Goal: Information Seeking & Learning: Learn about a topic

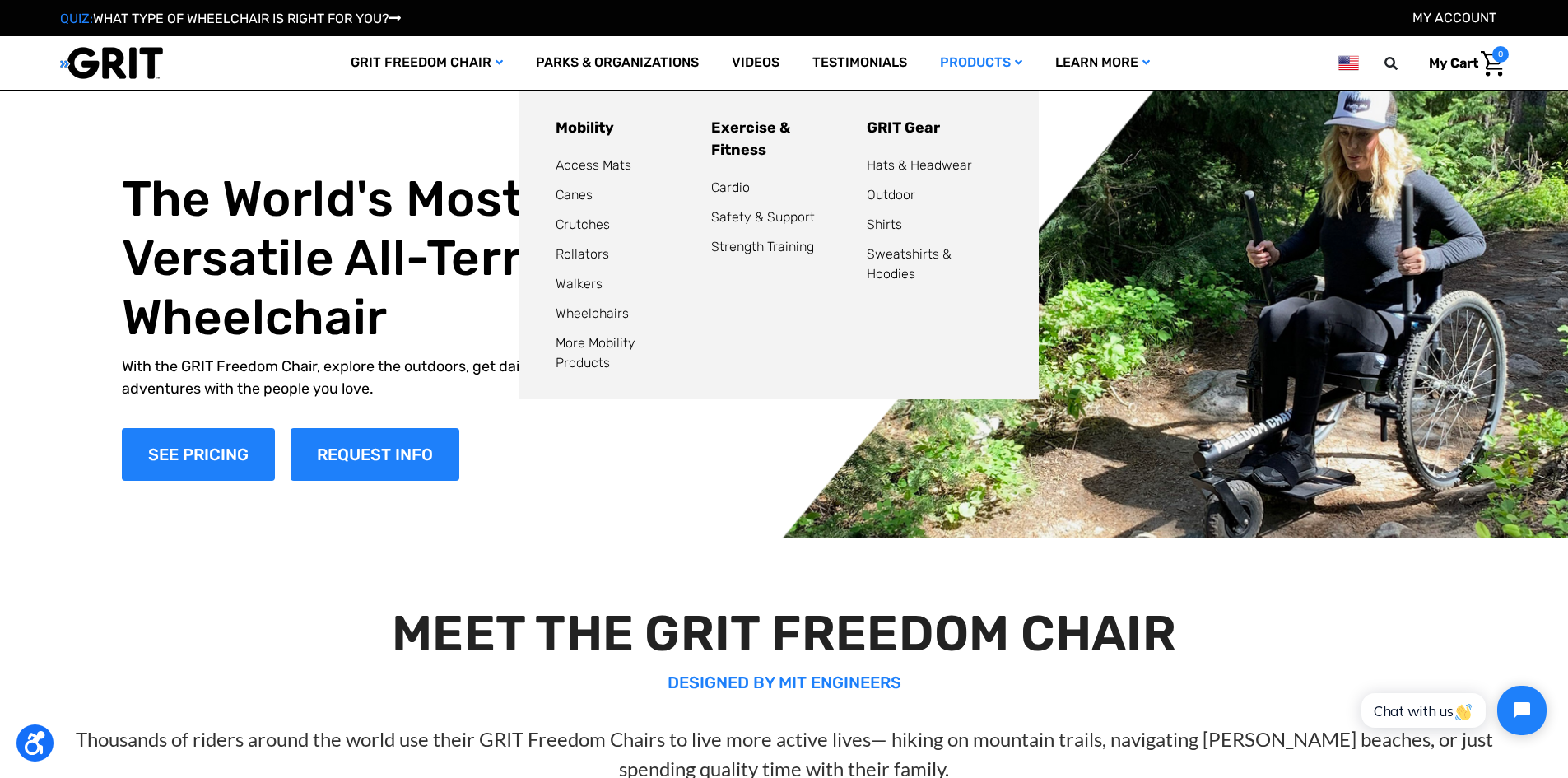
click at [984, 59] on link "Products" at bounding box center [981, 62] width 115 height 53
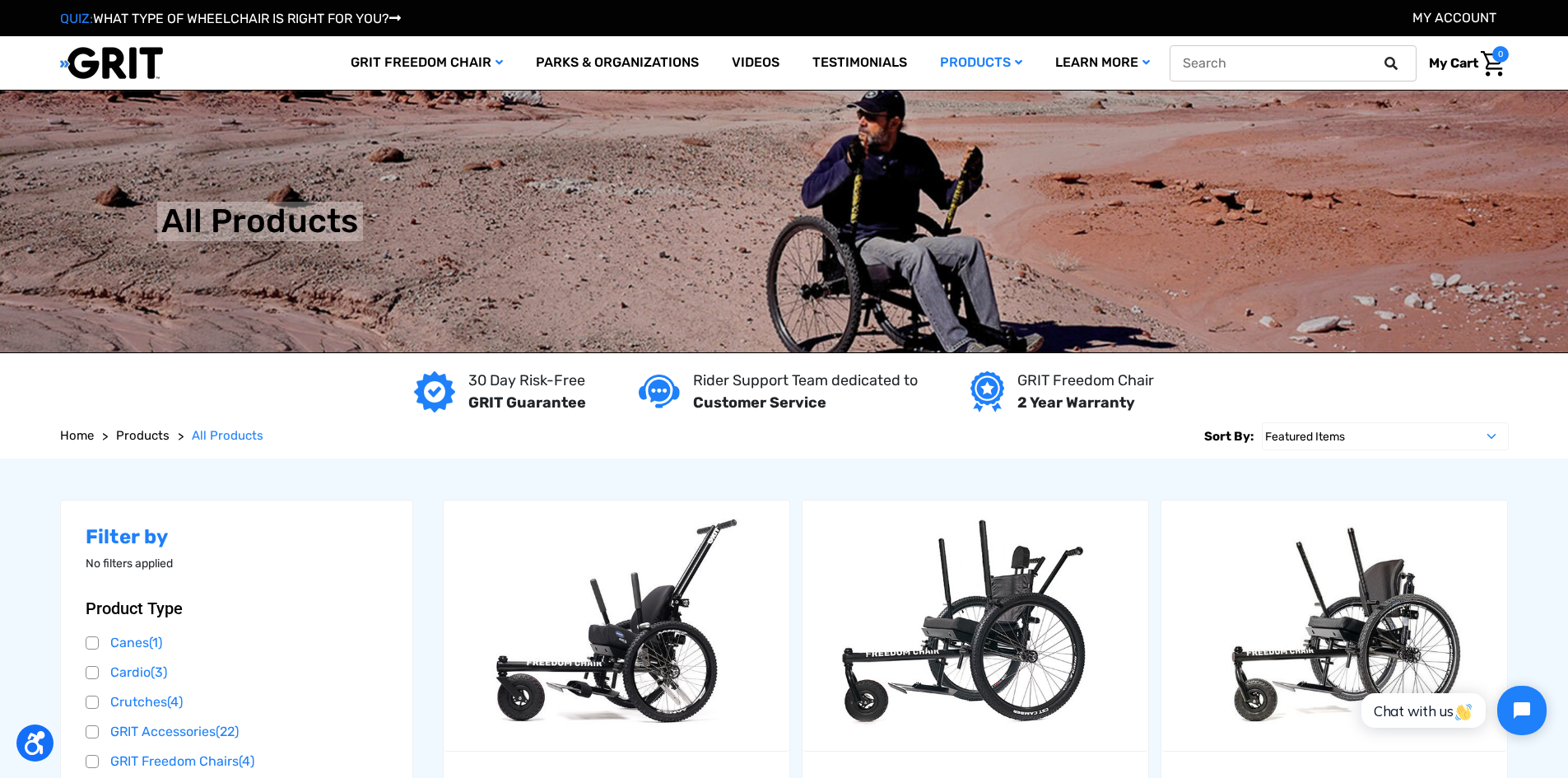
click at [1299, 64] on input "text" at bounding box center [1293, 63] width 247 height 36
type input "five point harness"
click at [1379, 56] on button at bounding box center [1396, 63] width 33 height 15
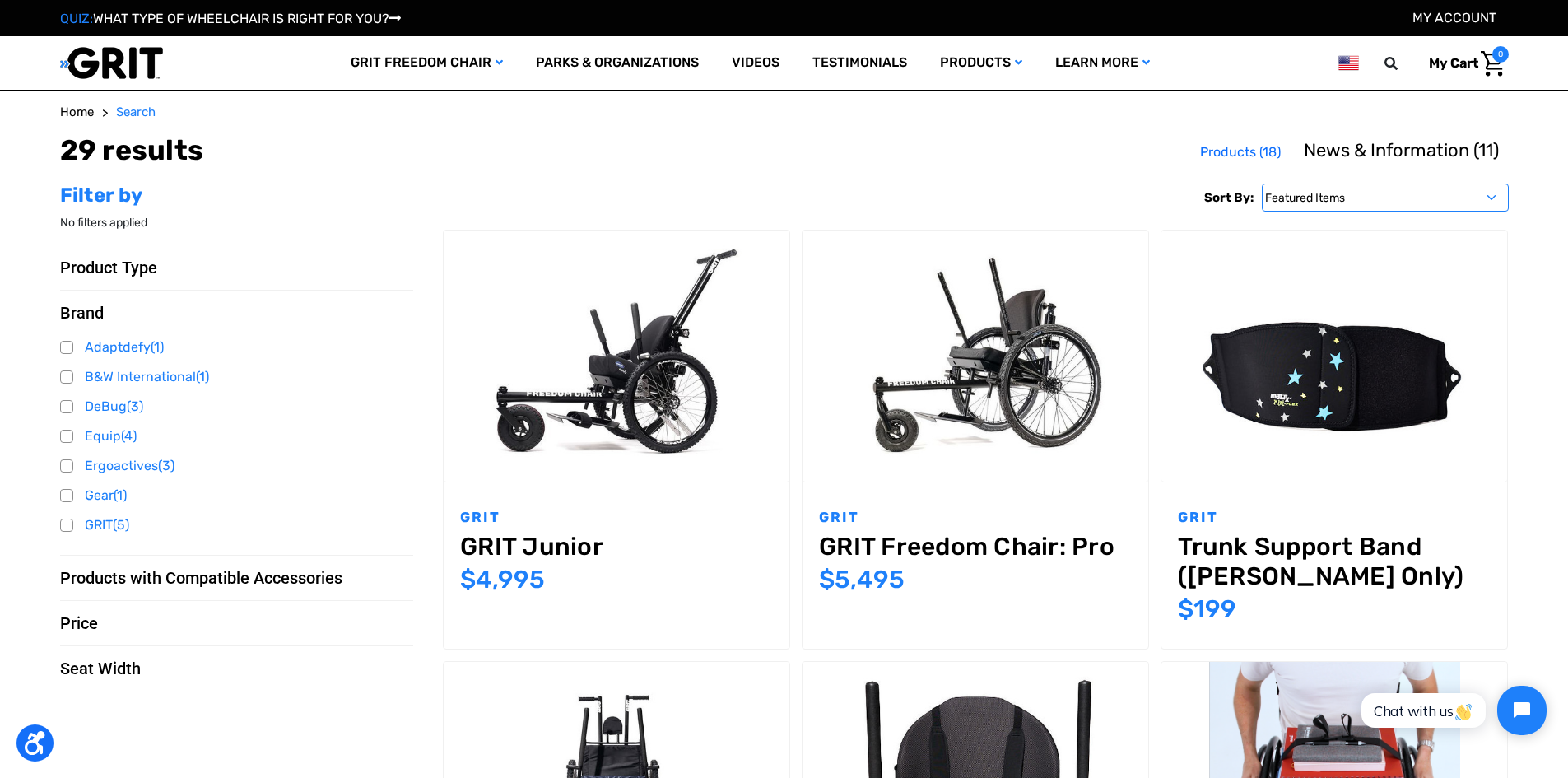
click at [1489, 194] on select "Featured Items Newest Items Best Selling A to Z Z to A By Review Price: Ascendi…" at bounding box center [1385, 197] width 247 height 28
click at [71, 110] on span "Home" at bounding box center [77, 112] width 34 height 15
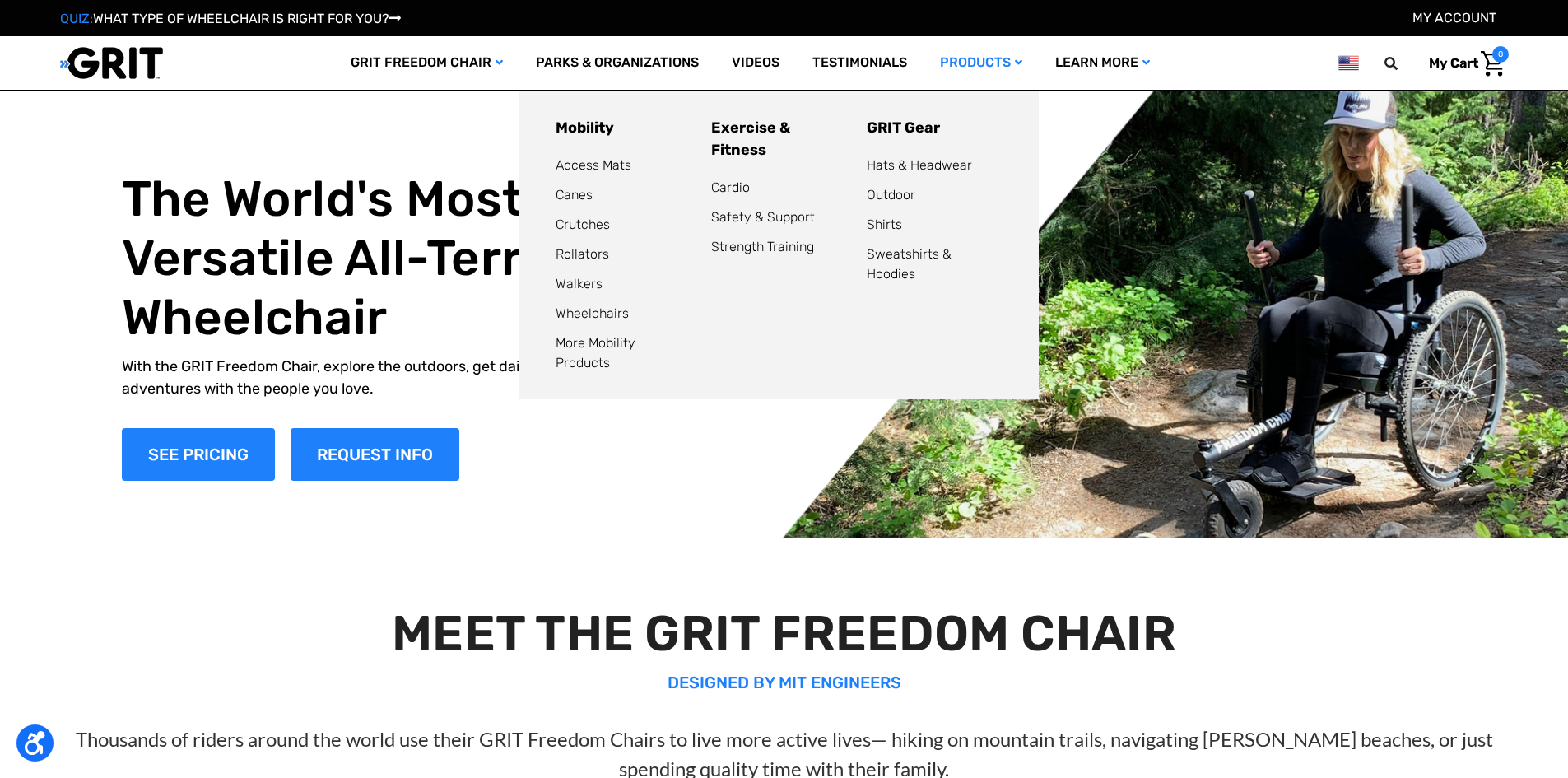
click at [978, 68] on link "Products" at bounding box center [981, 62] width 115 height 53
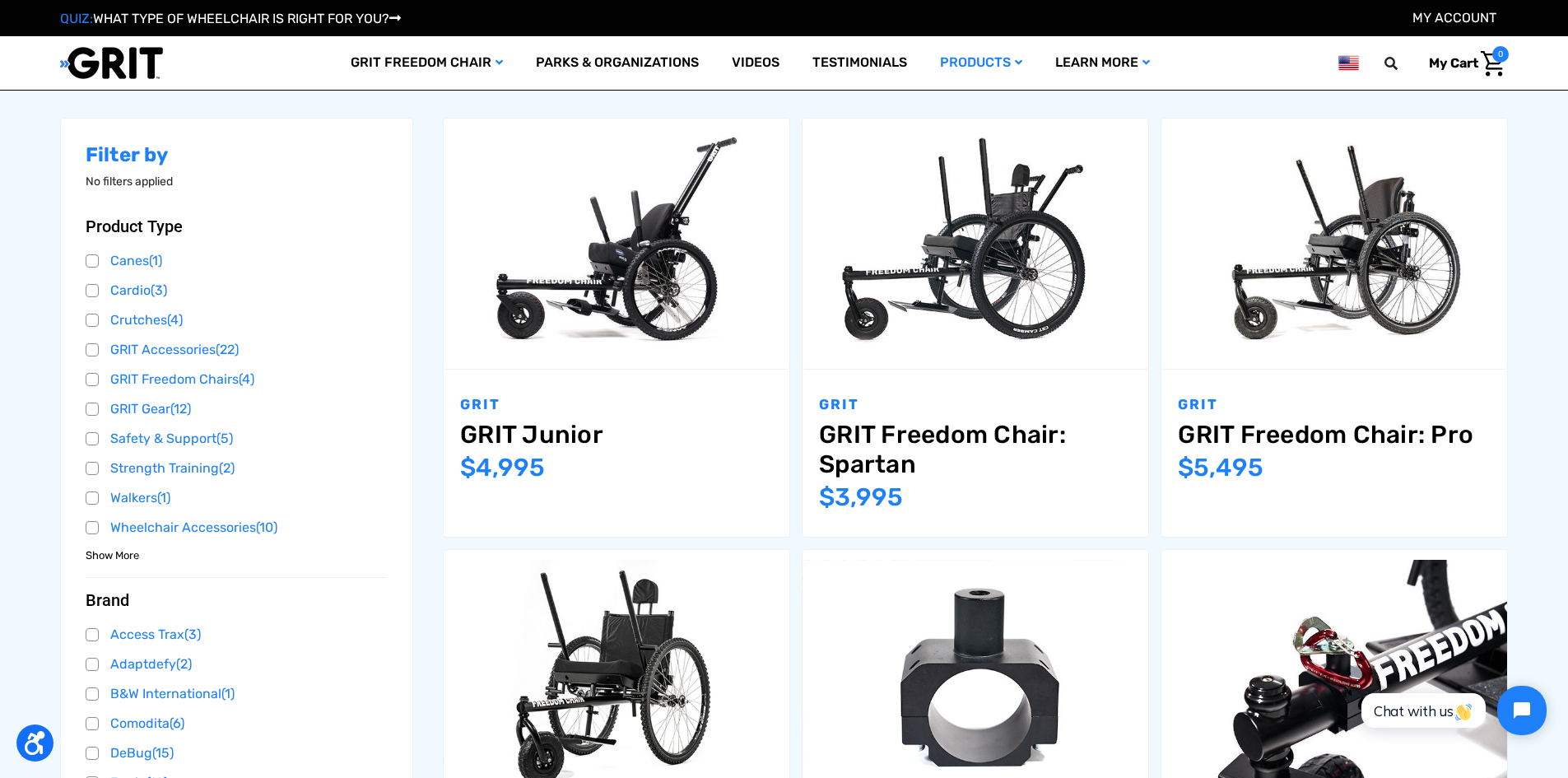
scroll to position [329, 0]
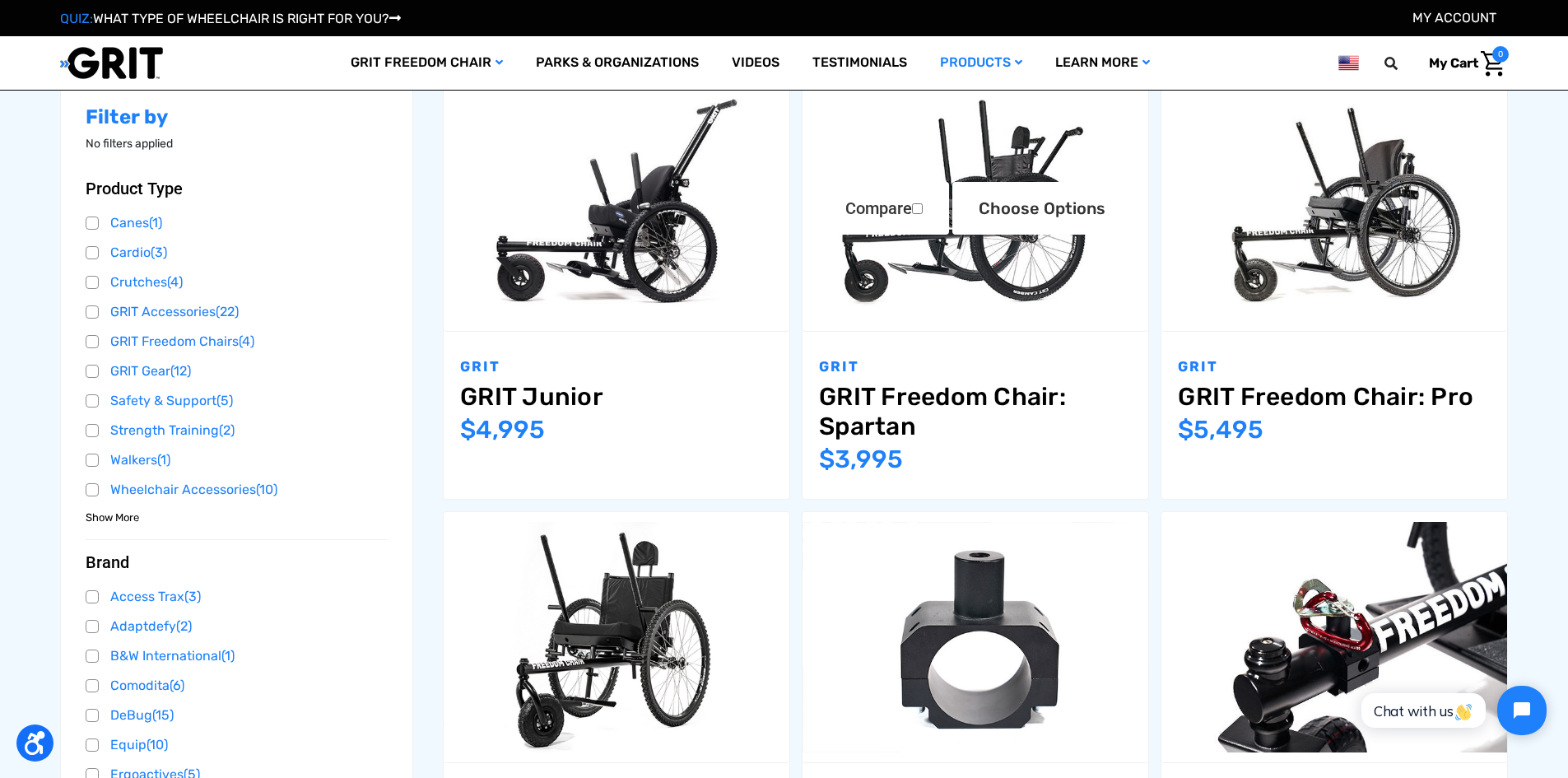
click at [955, 410] on link "GRIT Freedom Chair: Spartan" at bounding box center [976, 411] width 313 height 59
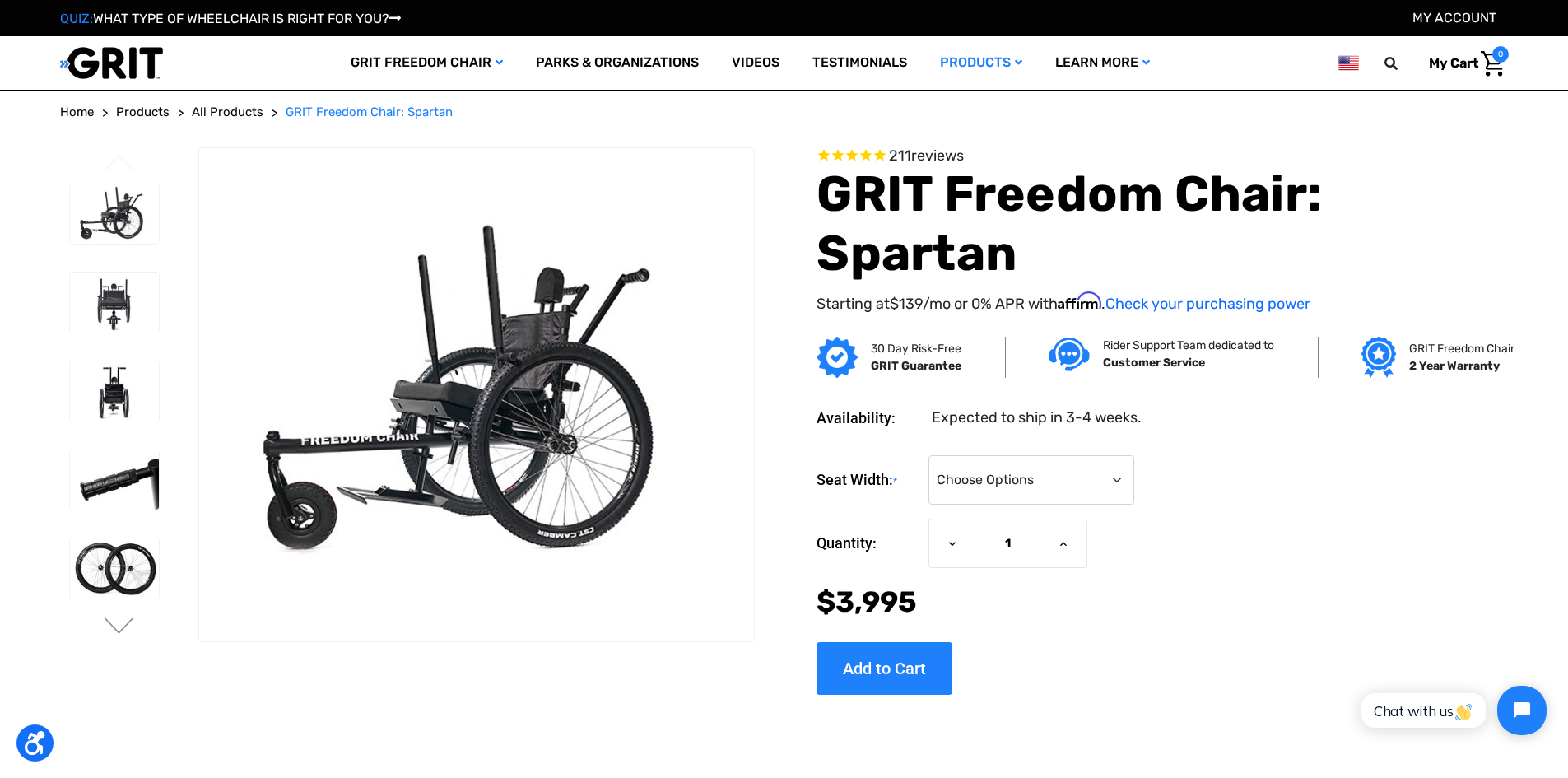
drag, startPoint x: 1254, startPoint y: 547, endPoint x: 1262, endPoint y: 552, distance: 9.4
click at [110, 302] on img at bounding box center [114, 302] width 90 height 60
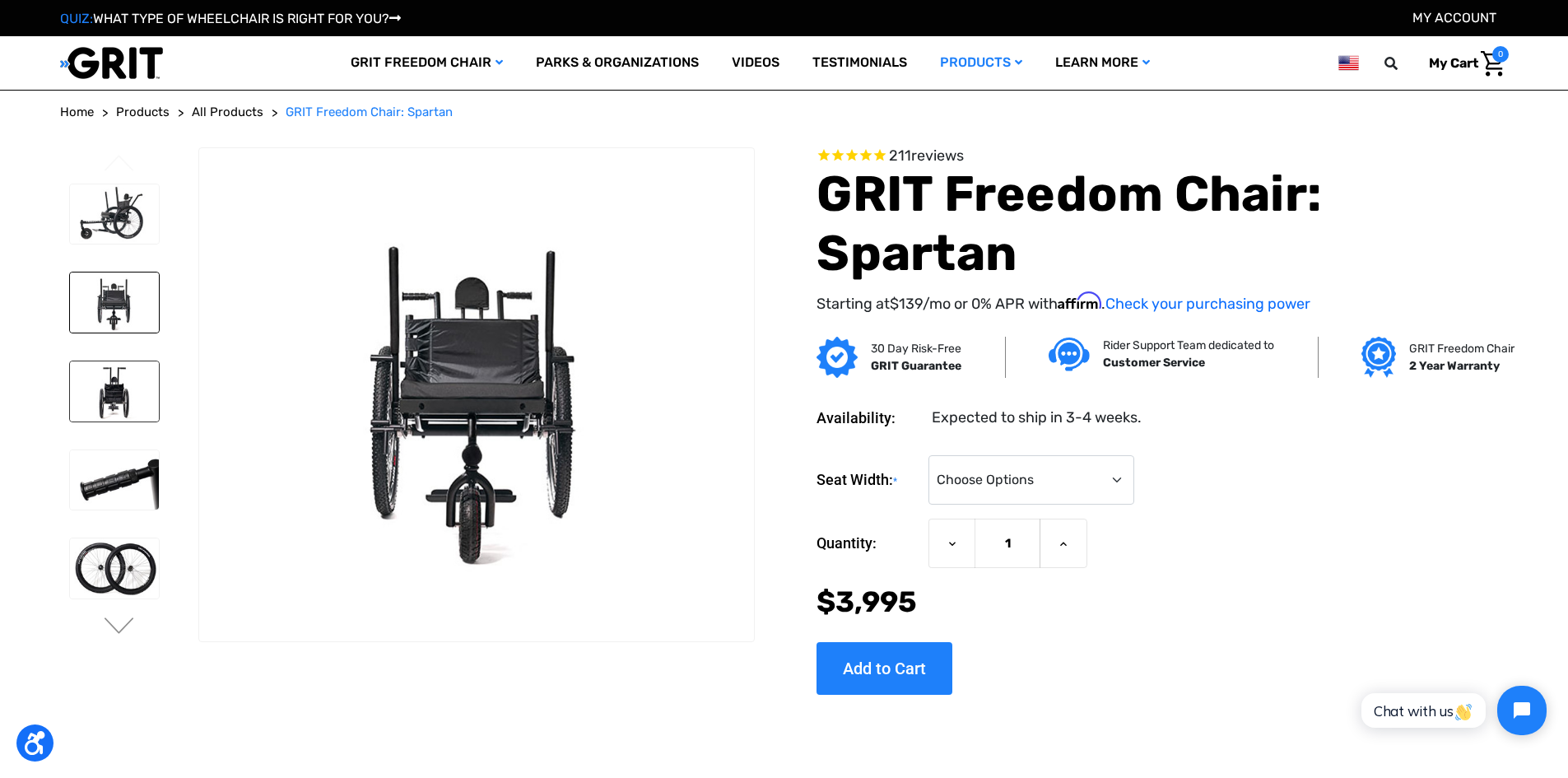
click at [104, 396] on img at bounding box center [114, 391] width 90 height 60
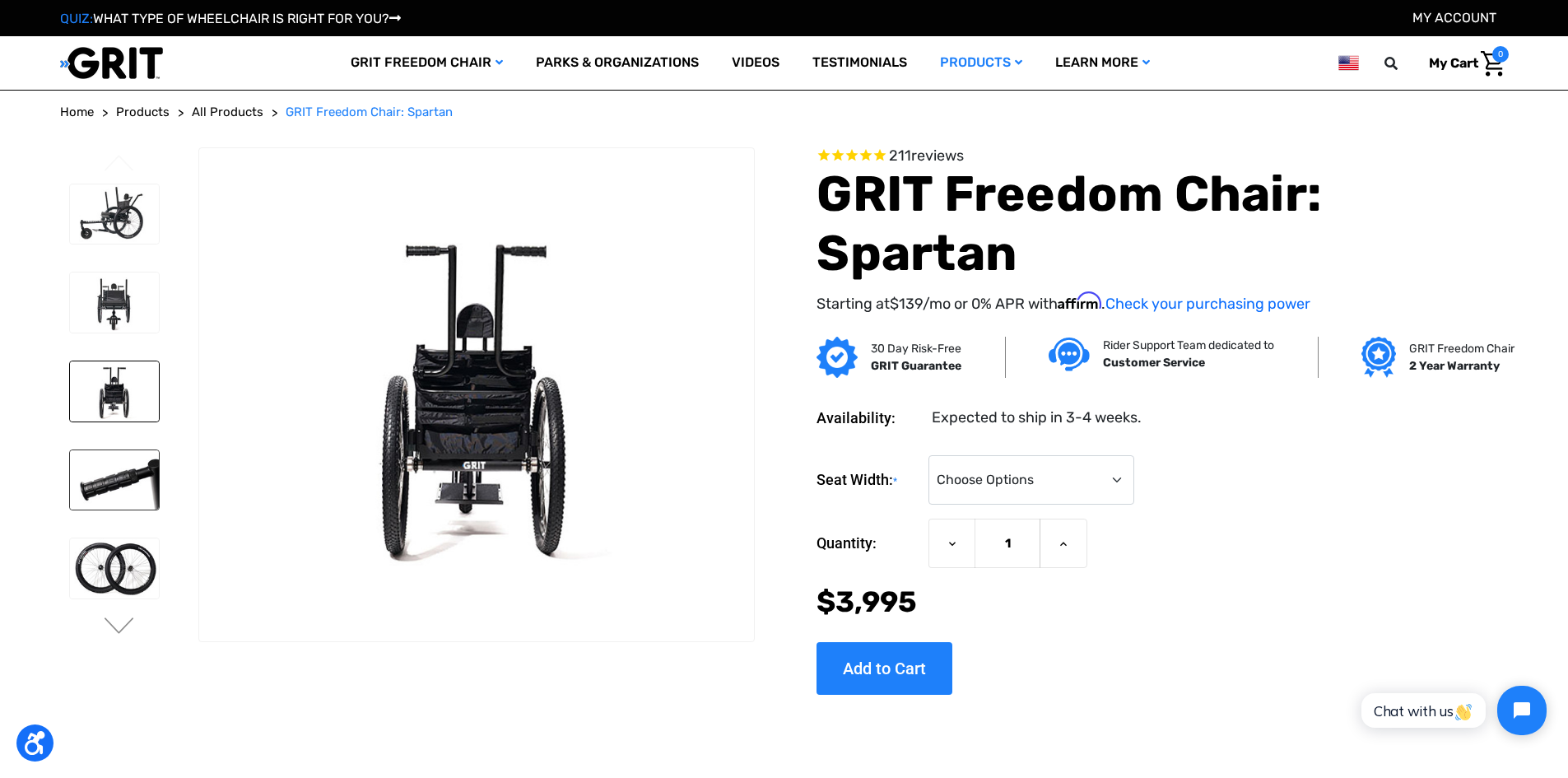
click at [121, 472] on img at bounding box center [114, 479] width 90 height 60
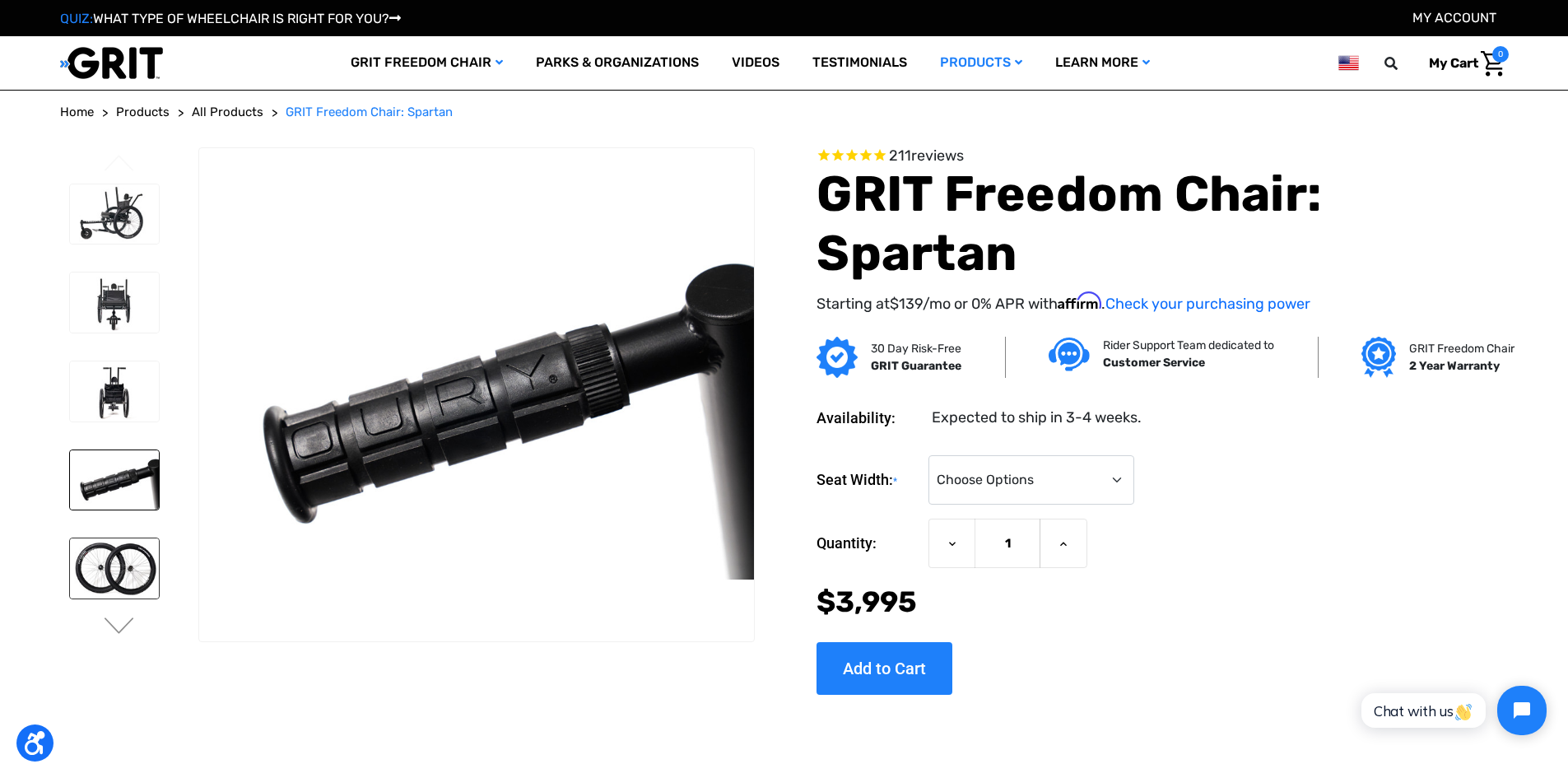
click at [128, 561] on img at bounding box center [114, 568] width 90 height 60
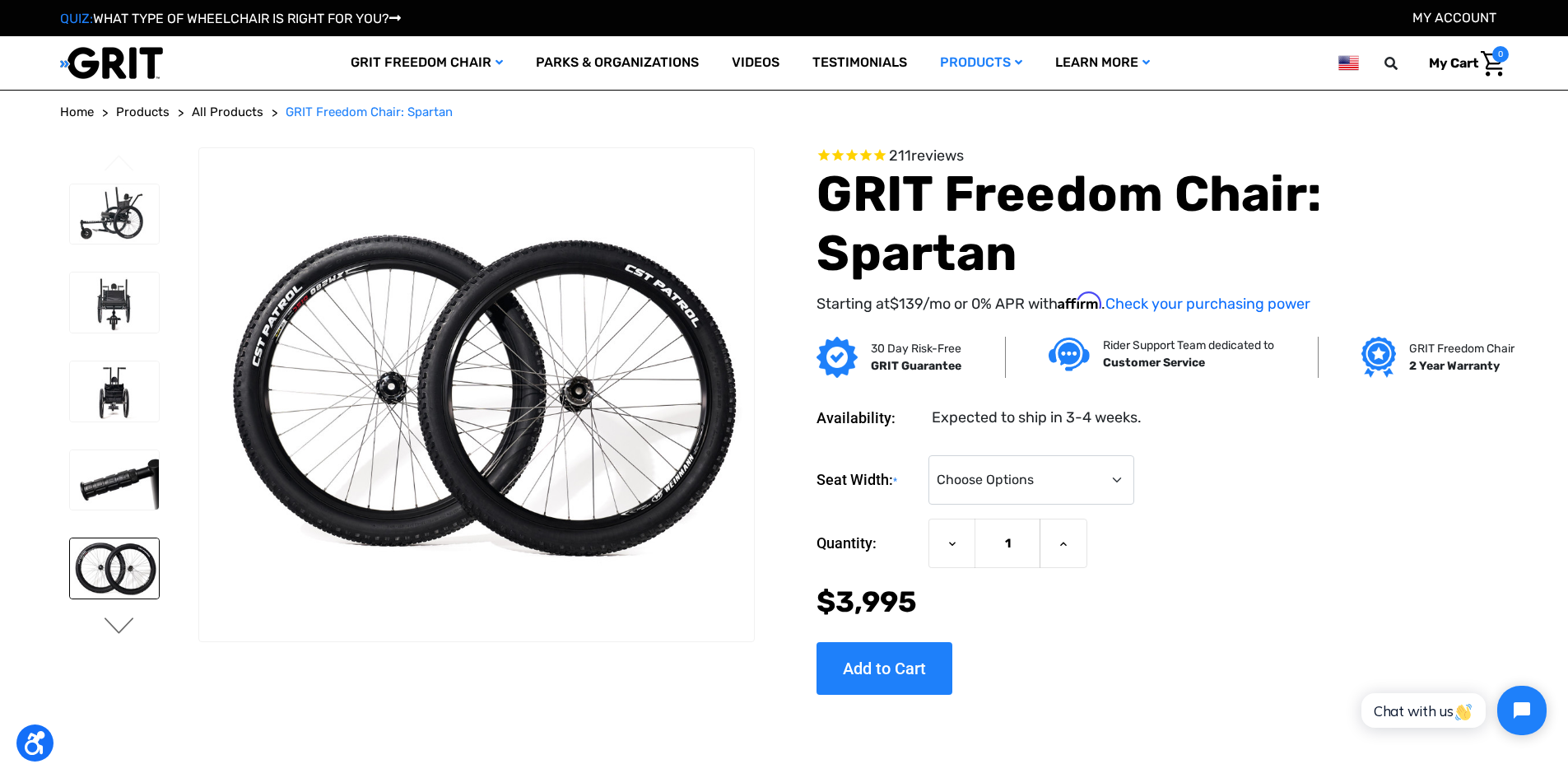
click at [115, 623] on button "Next" at bounding box center [120, 627] width 35 height 20
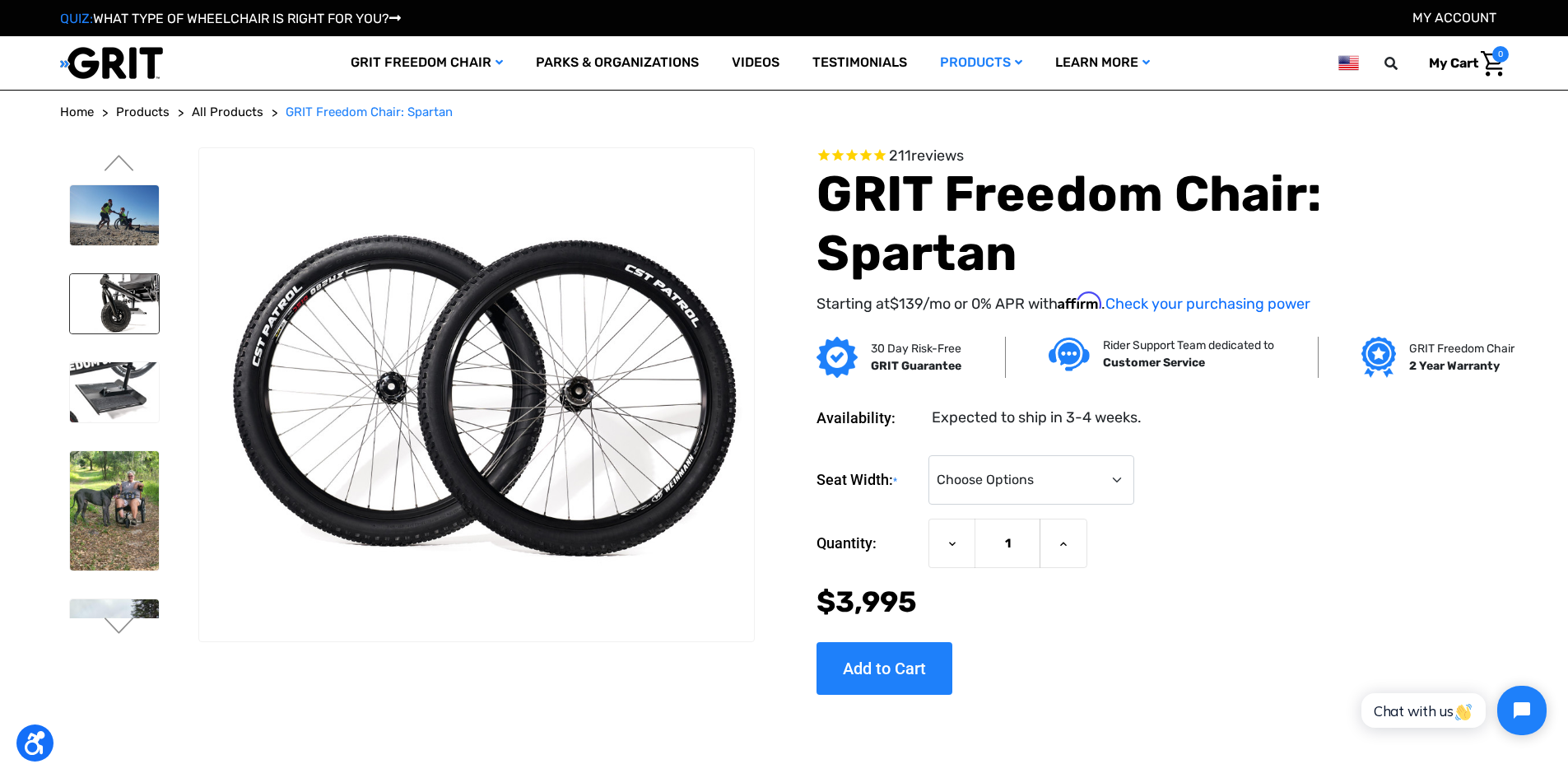
click at [131, 303] on img at bounding box center [114, 304] width 90 height 60
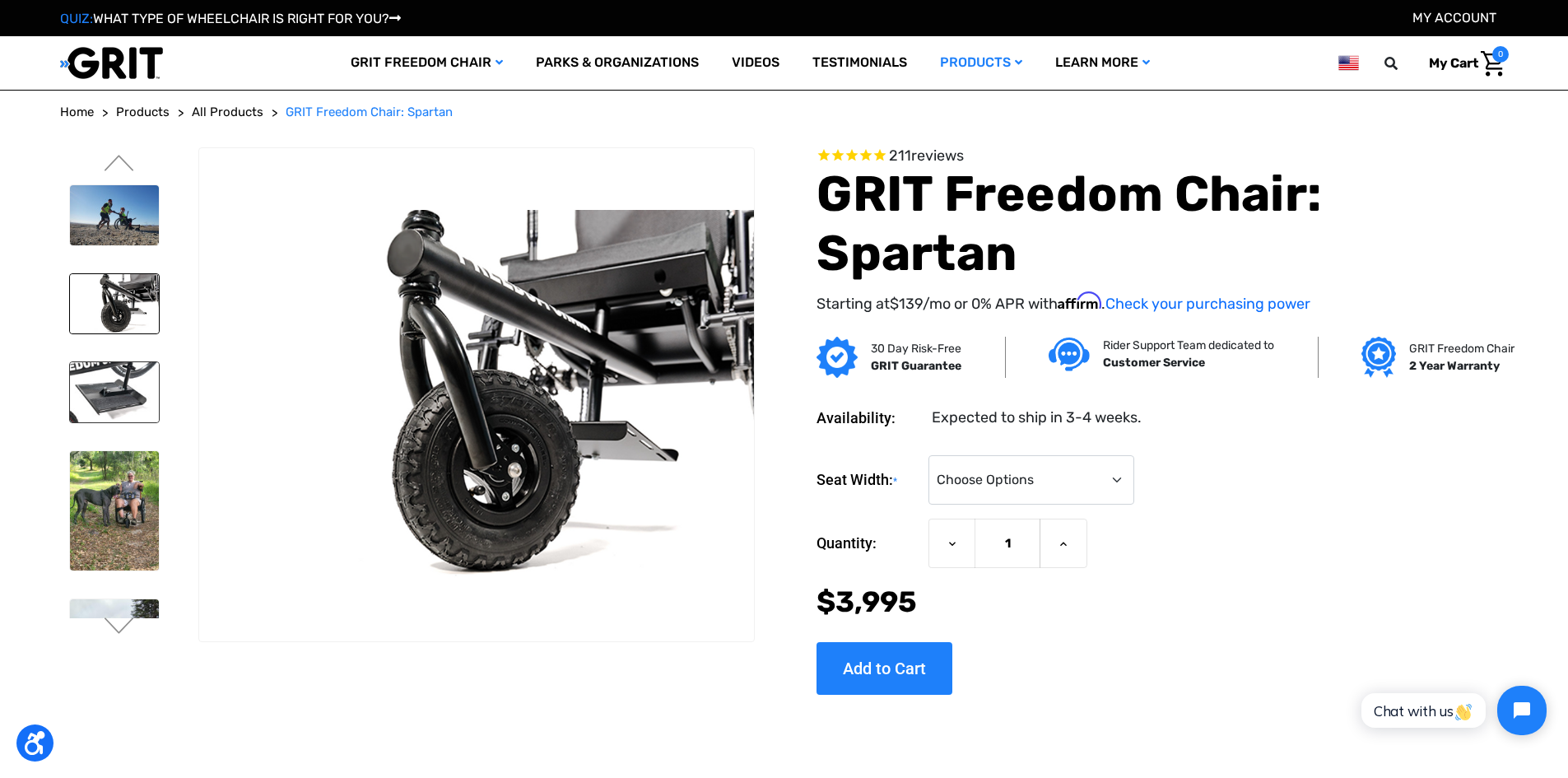
click at [127, 390] on img at bounding box center [114, 392] width 90 height 60
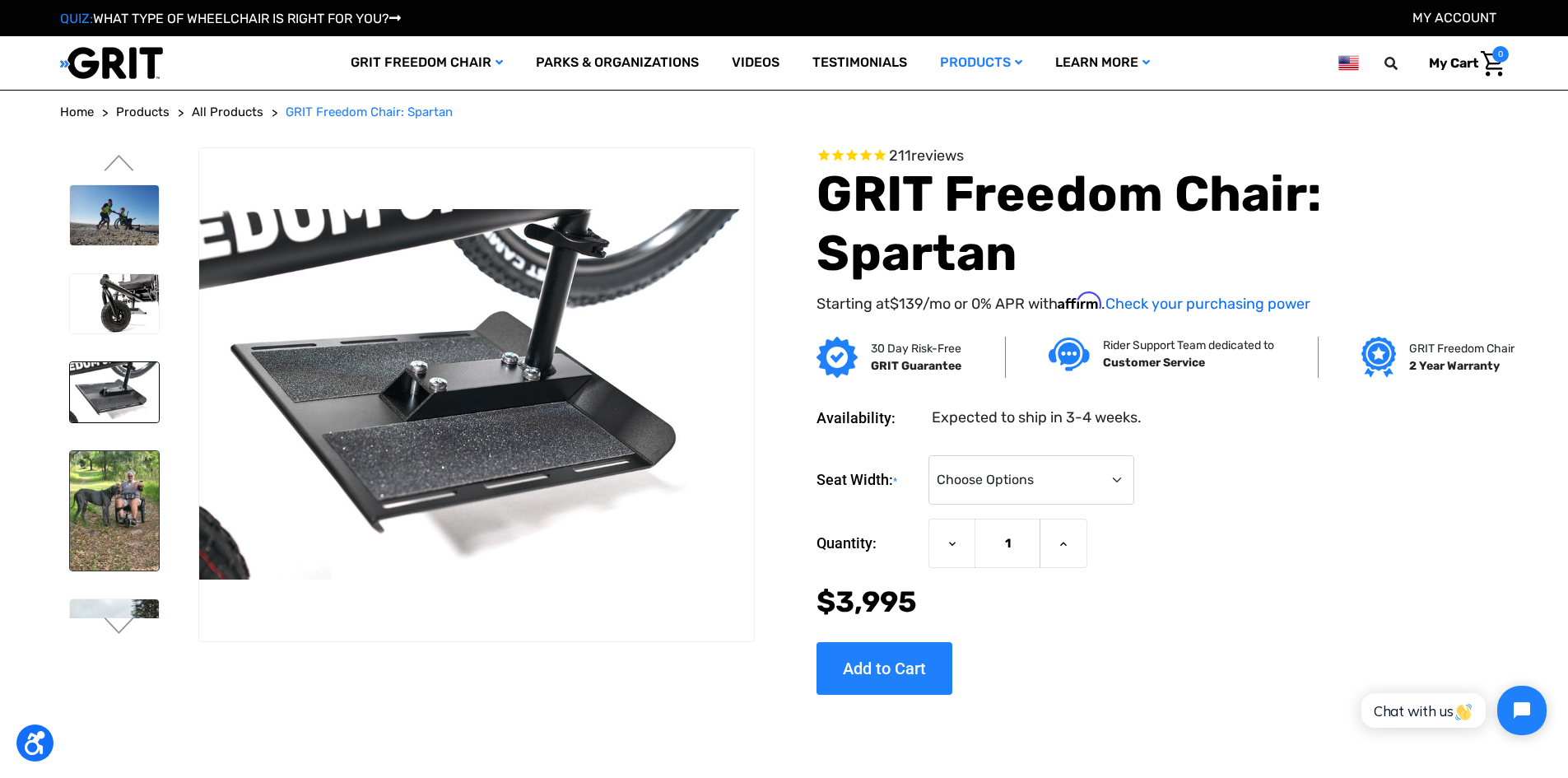
click at [135, 488] on img at bounding box center [114, 510] width 90 height 120
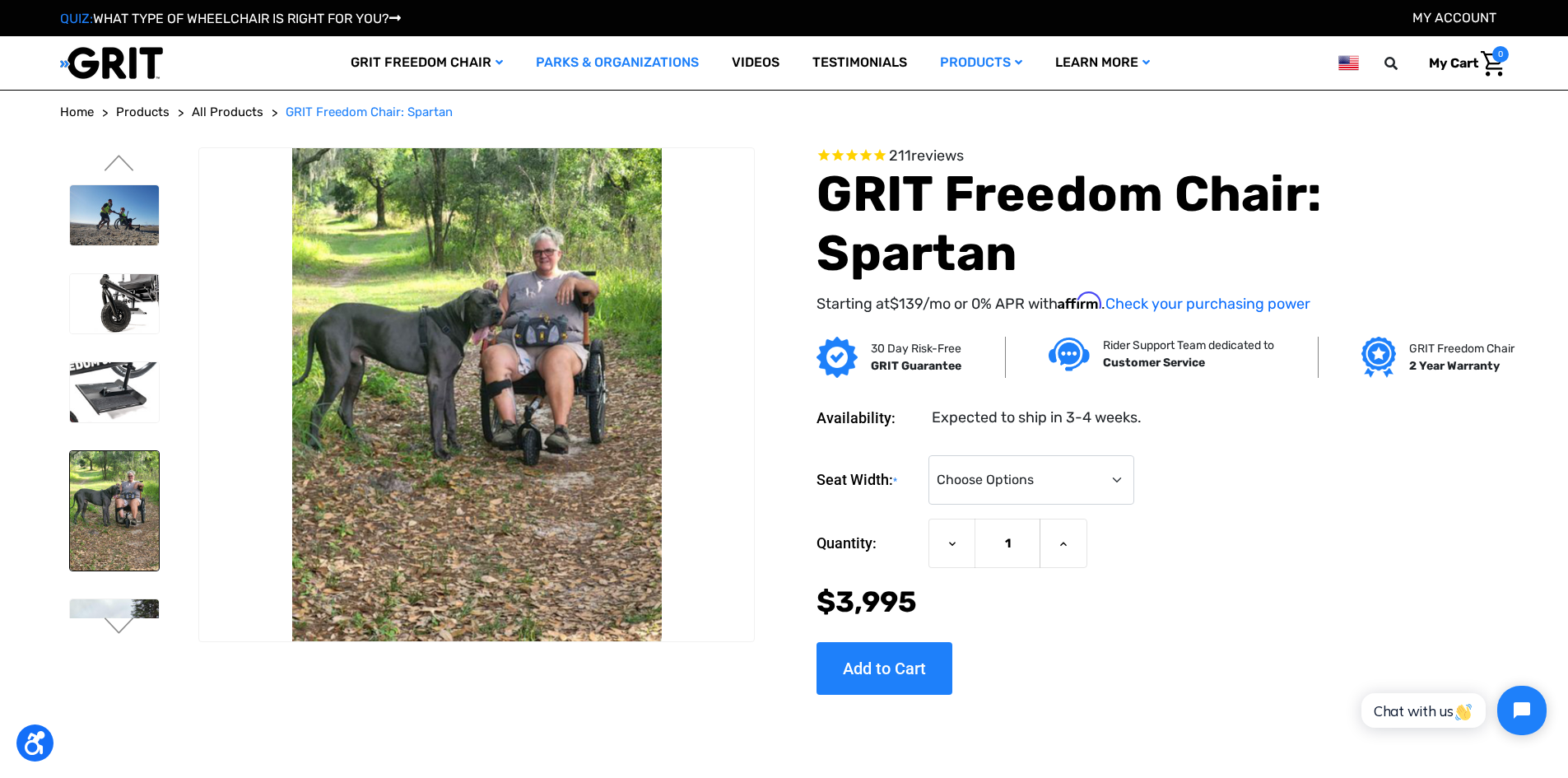
click at [569, 57] on link "Parks & Organizations" at bounding box center [618, 62] width 196 height 53
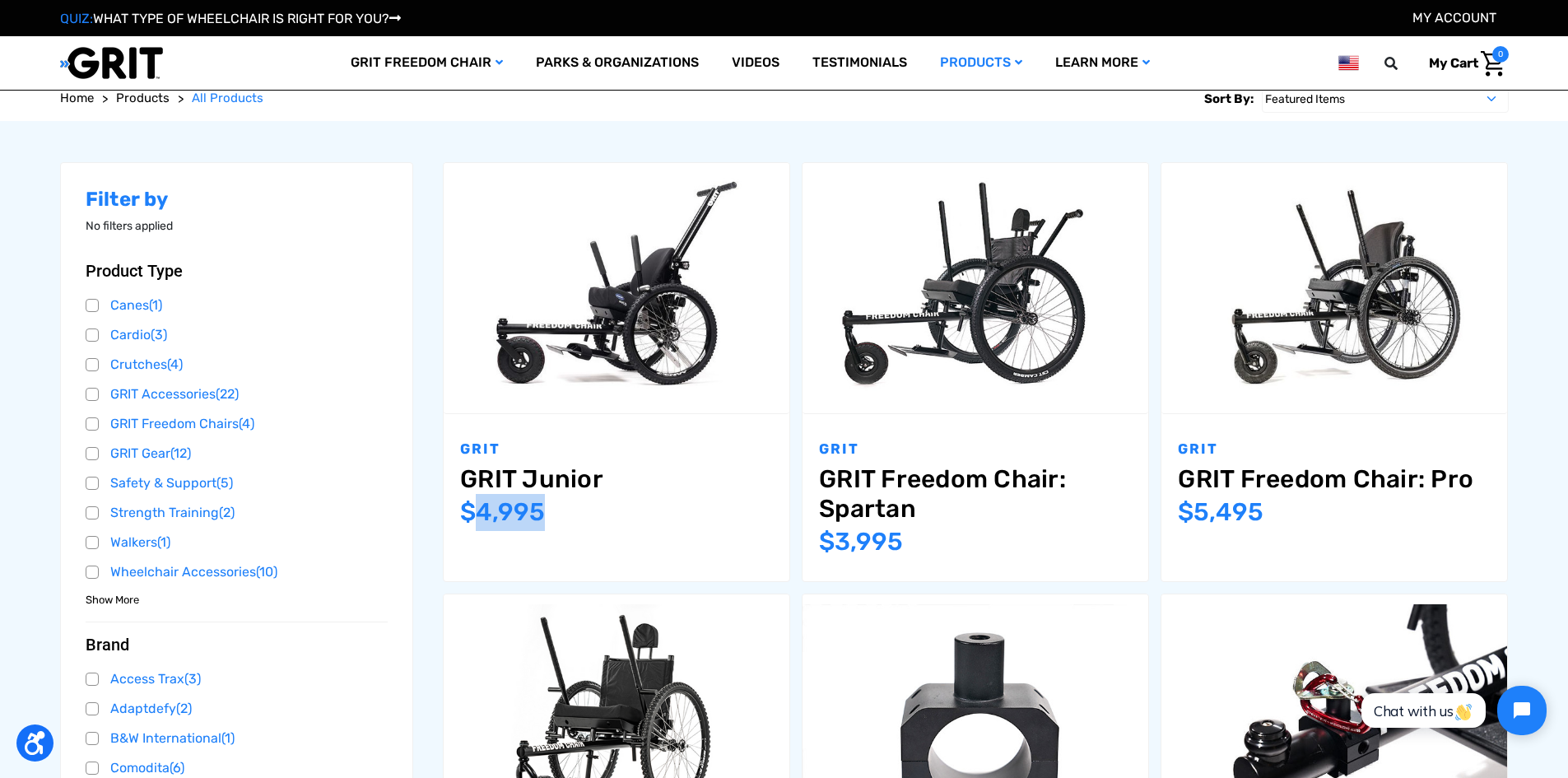
drag, startPoint x: 477, startPoint y: 509, endPoint x: 554, endPoint y: 524, distance: 78.4
click at [554, 524] on div "Now: $4,995" at bounding box center [617, 512] width 313 height 37
click at [799, 532] on li "Compare Choose Options GRIT GRIT Freedom Chair: Spartan MSRP: Was: Now: $3,995" at bounding box center [975, 378] width 359 height 431
click at [591, 379] on img "GRIT Junior,$4,995.00\a" at bounding box center [617, 288] width 346 height 231
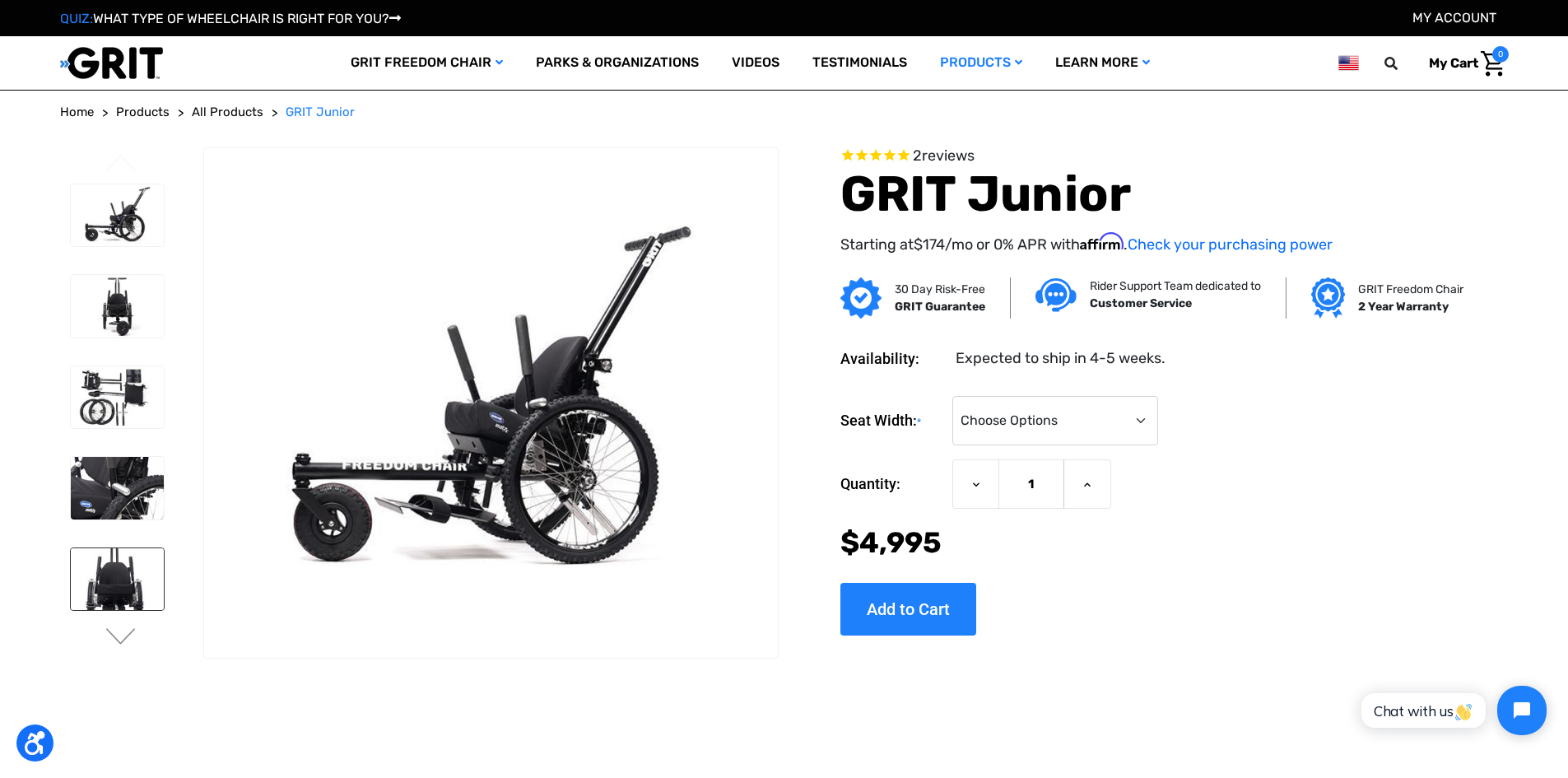
click at [123, 581] on img at bounding box center [117, 580] width 93 height 63
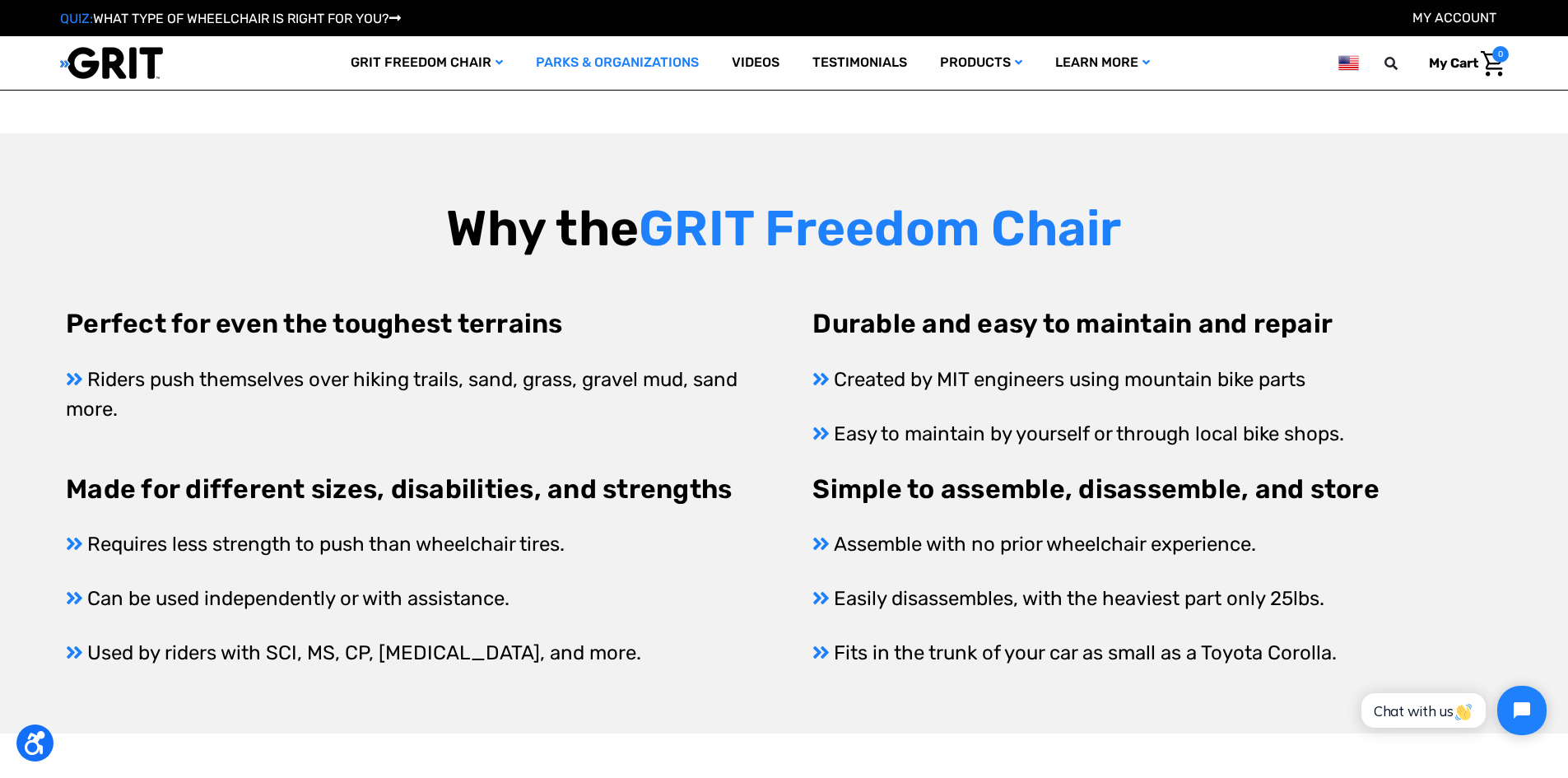
scroll to position [696, 0]
